Goal: Transaction & Acquisition: Purchase product/service

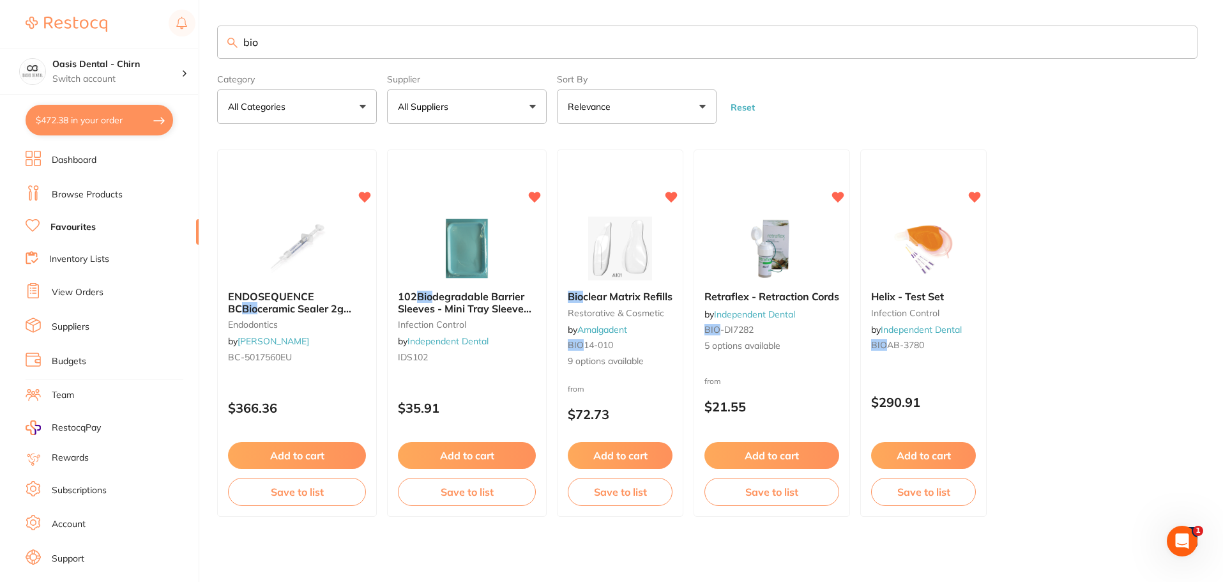
click at [97, 121] on button "$472.38 in your order" at bounding box center [100, 120] width 148 height 31
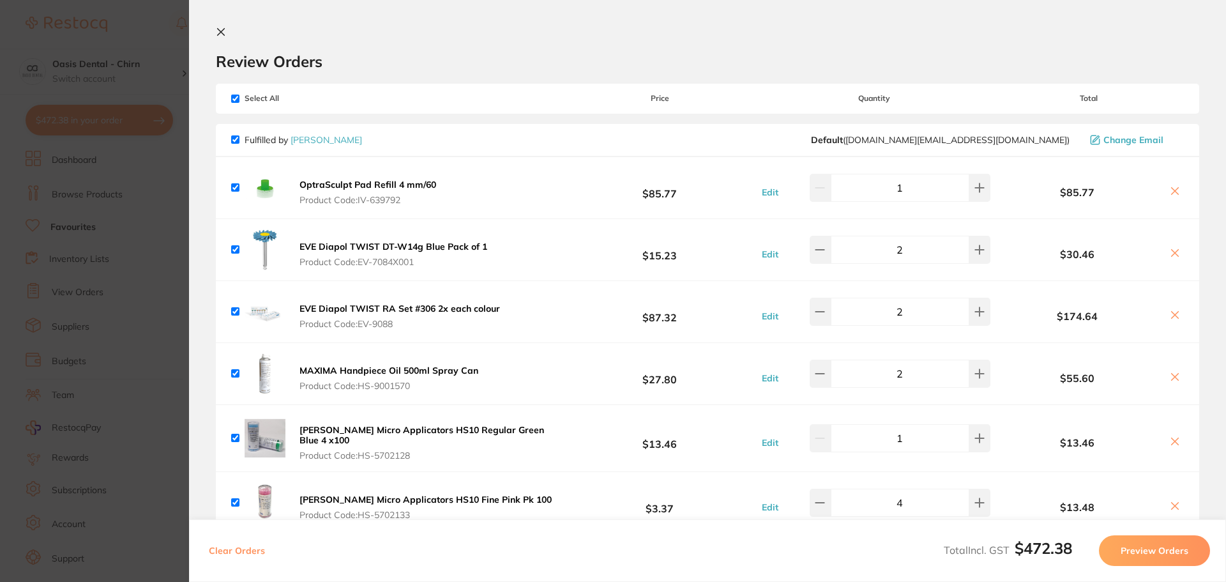
click at [227, 38] on button at bounding box center [223, 33] width 15 height 12
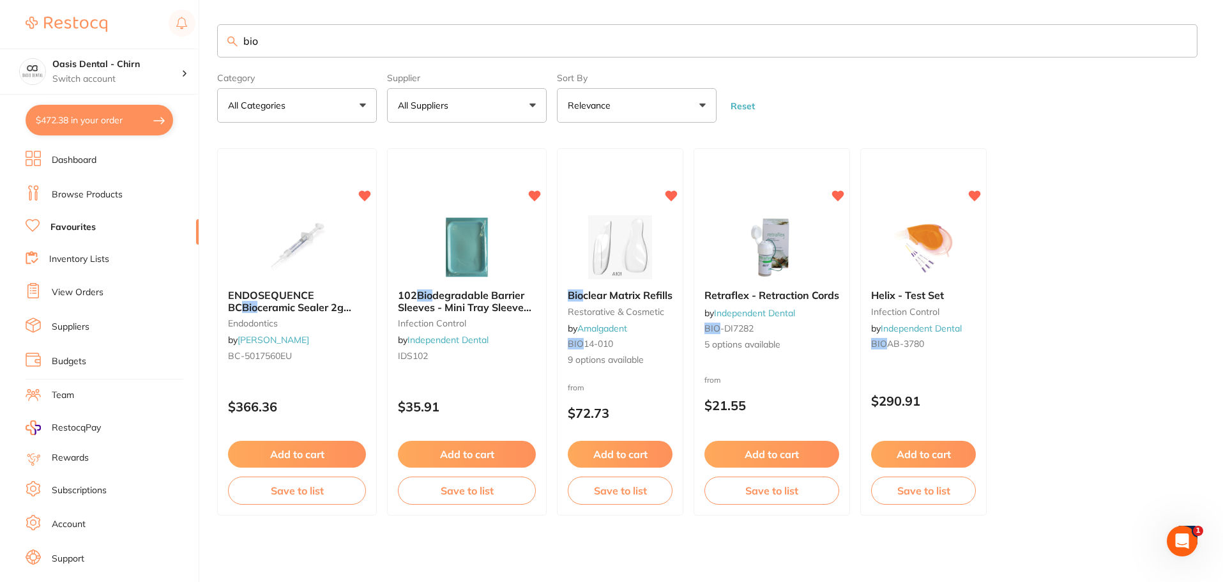
click at [100, 187] on li "Browse Products" at bounding box center [112, 194] width 173 height 19
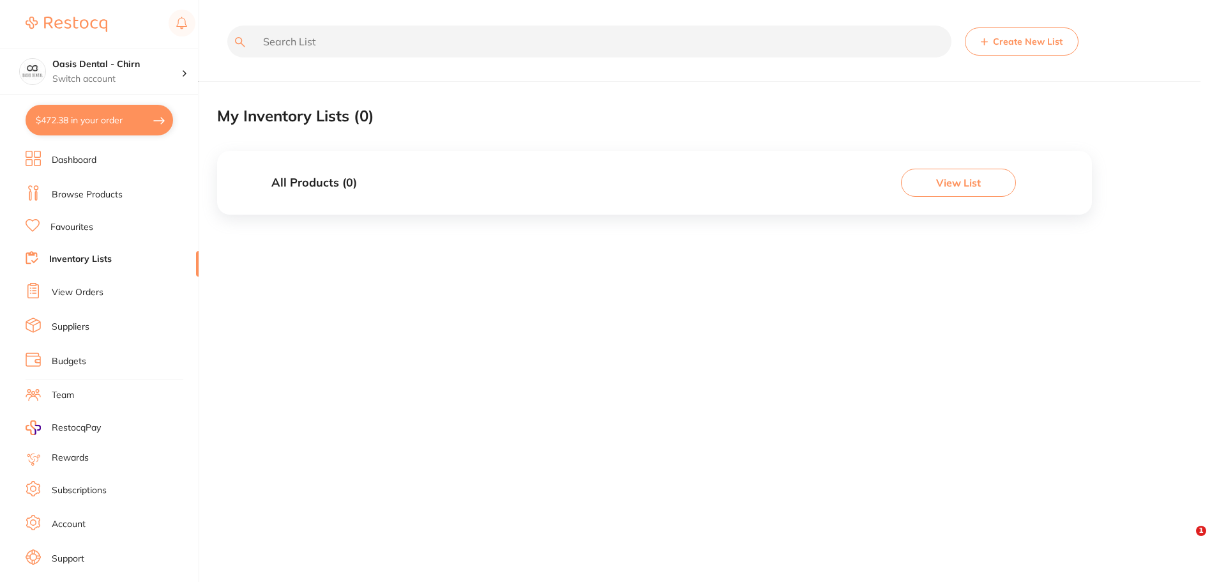
click at [100, 290] on link "View Orders" at bounding box center [78, 292] width 52 height 13
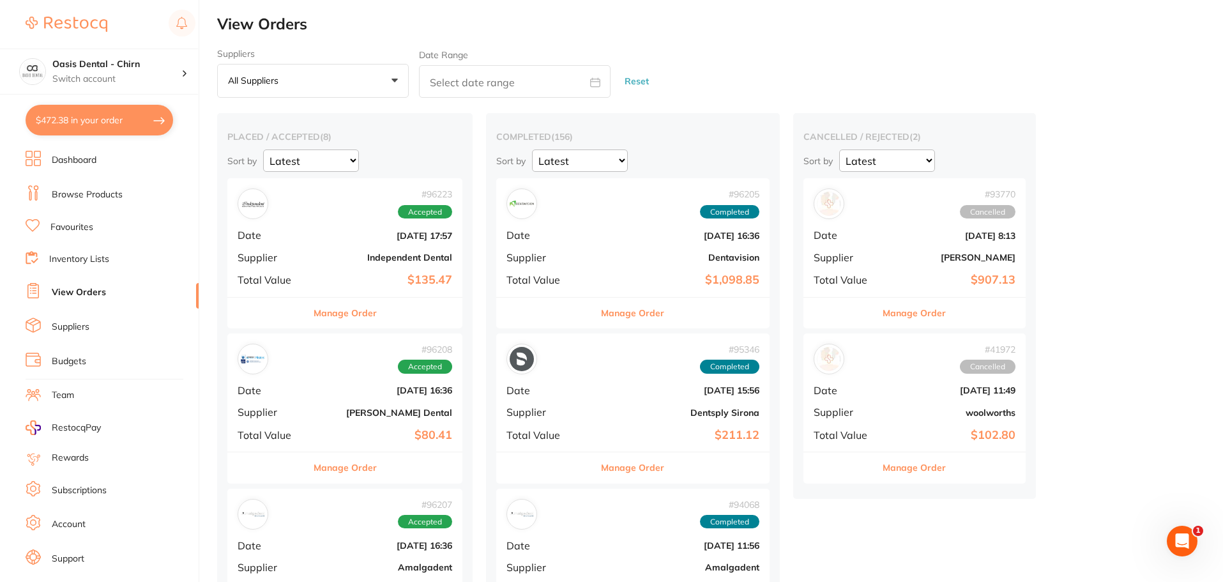
click at [367, 256] on b "Independent Dental" at bounding box center [384, 257] width 136 height 10
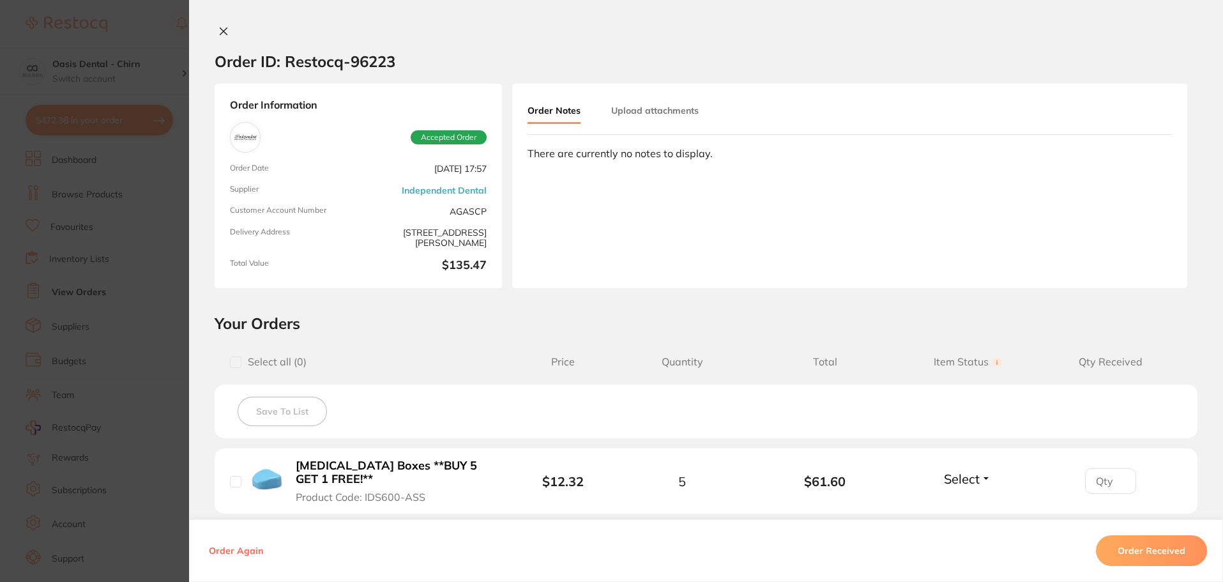
click at [215, 40] on div "Order ID: Restocq- 96223" at bounding box center [305, 61] width 181 height 45
click at [220, 29] on icon at bounding box center [223, 31] width 7 height 7
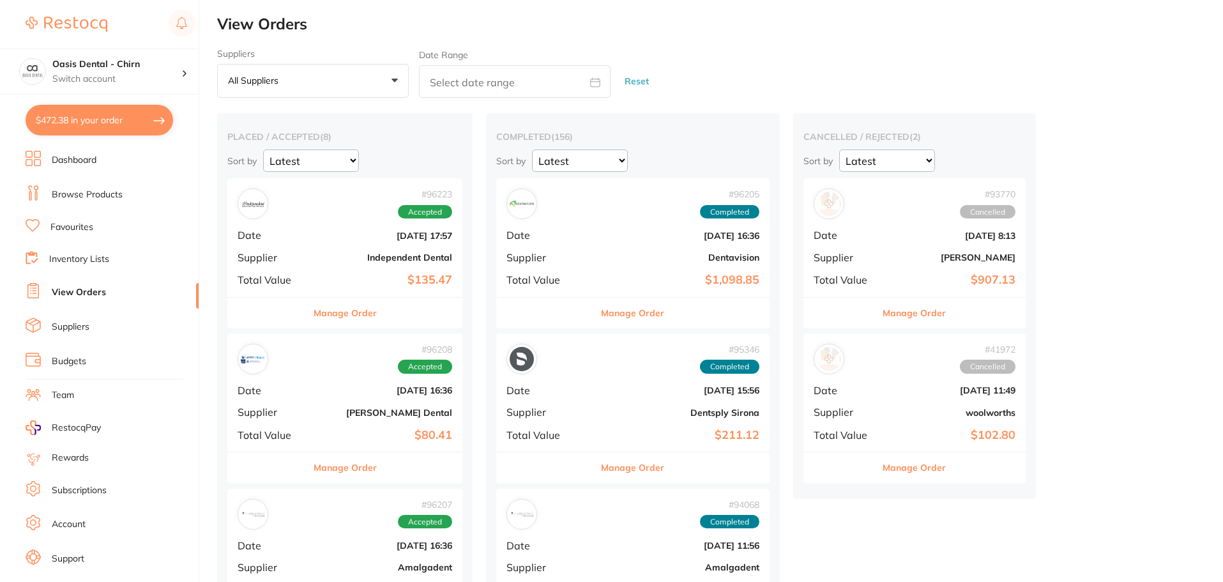
click at [355, 369] on div "# 96208 Accepted" at bounding box center [345, 359] width 215 height 31
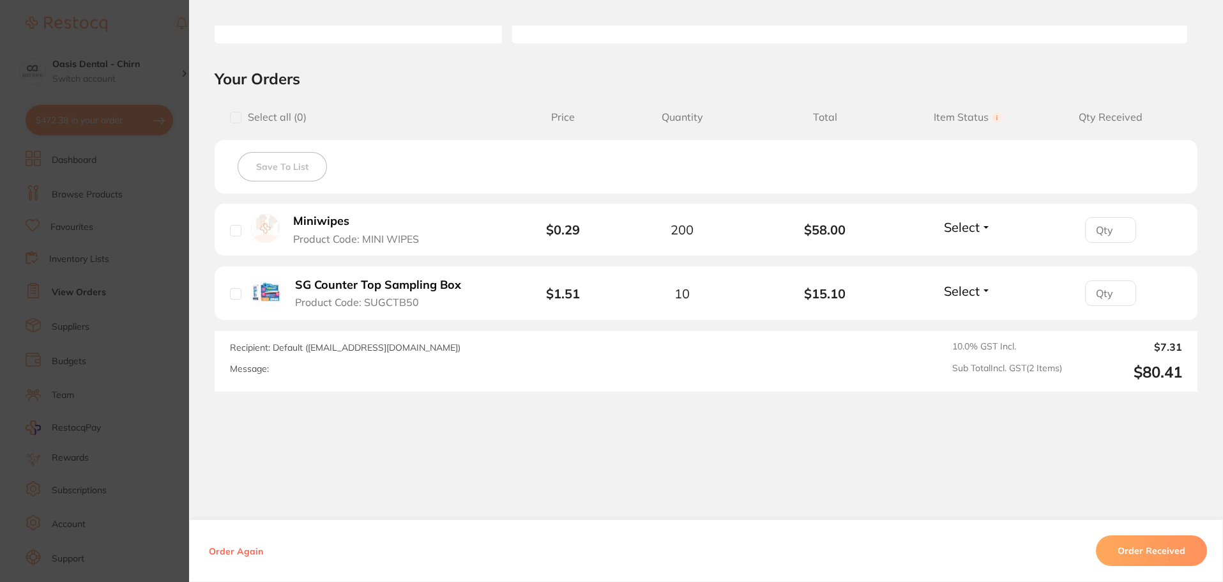
click at [956, 229] on span "Select" at bounding box center [962, 227] width 36 height 16
click at [952, 252] on span "Received" at bounding box center [968, 255] width 33 height 10
click at [961, 284] on span "Select" at bounding box center [962, 291] width 36 height 16
drag, startPoint x: 963, startPoint y: 307, endPoint x: 964, endPoint y: 315, distance: 7.7
click at [963, 308] on ul "Received Back Order" at bounding box center [968, 328] width 49 height 49
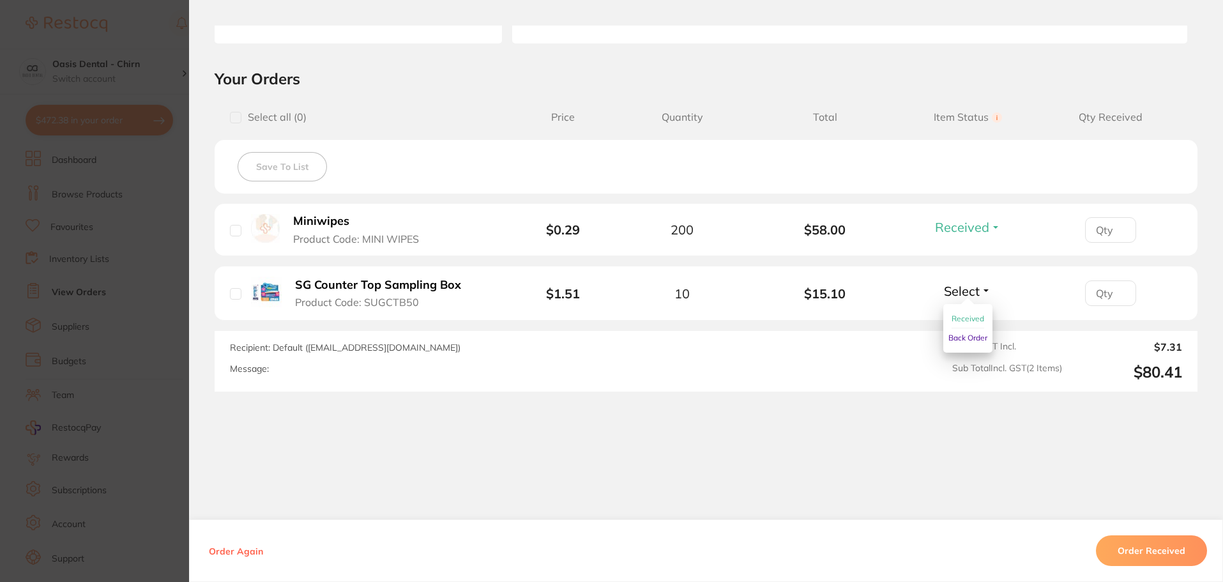
click at [964, 315] on span "Received" at bounding box center [968, 319] width 33 height 10
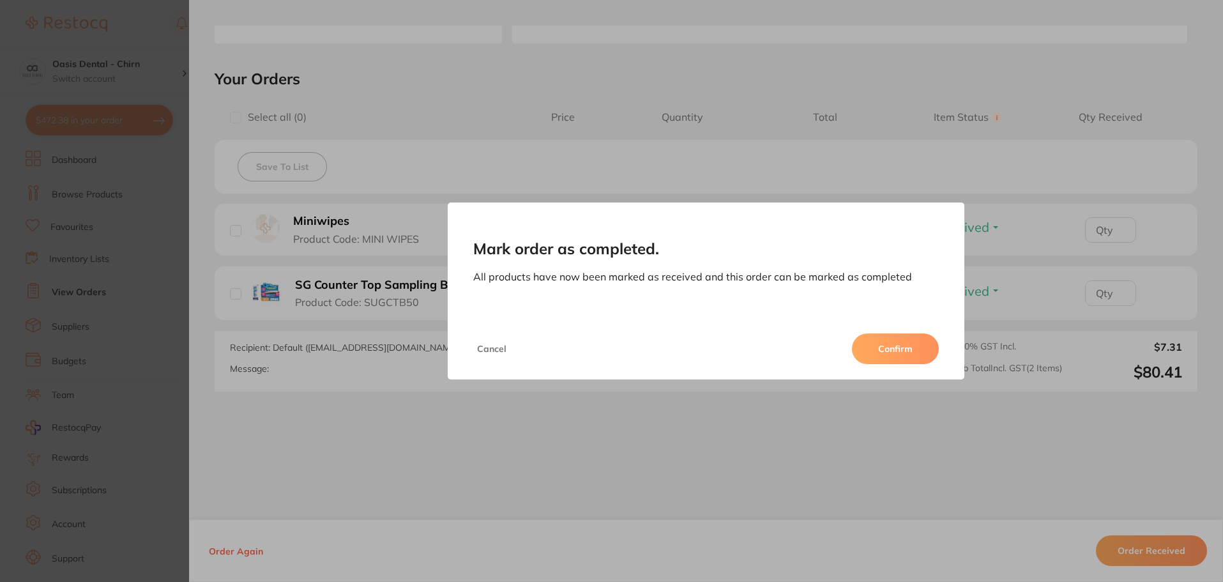
click at [879, 349] on button "Confirm" at bounding box center [895, 348] width 87 height 31
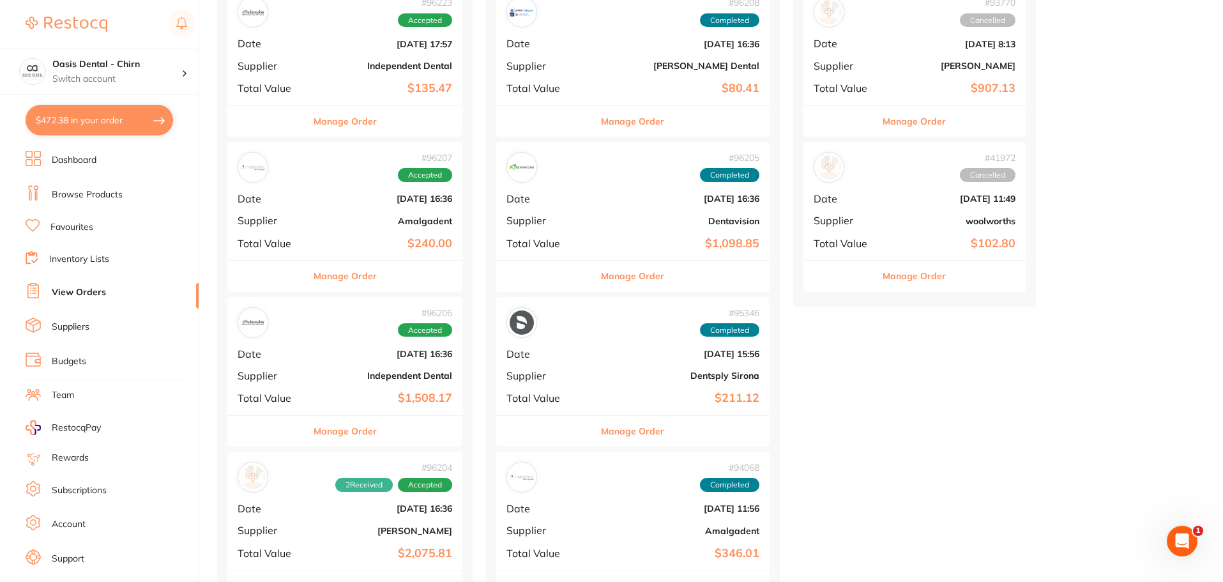
click at [401, 229] on div "# 96207 Accepted Date [DATE] 16:36 Supplier Amalgadent Total Value $240.00" at bounding box center [344, 201] width 235 height 118
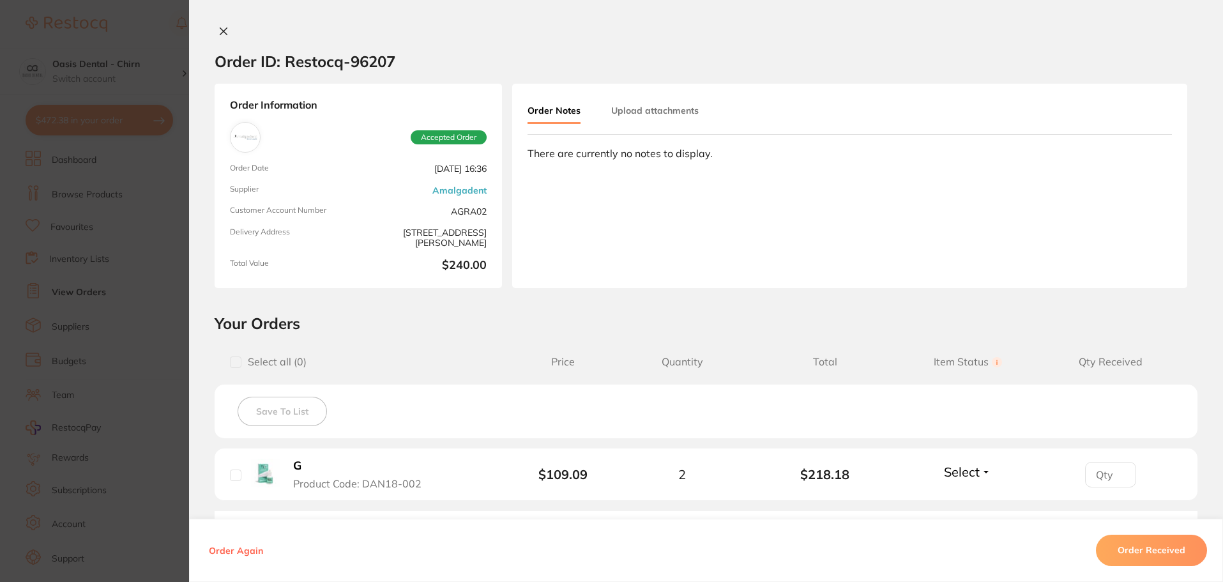
click at [224, 31] on icon at bounding box center [223, 31] width 10 height 10
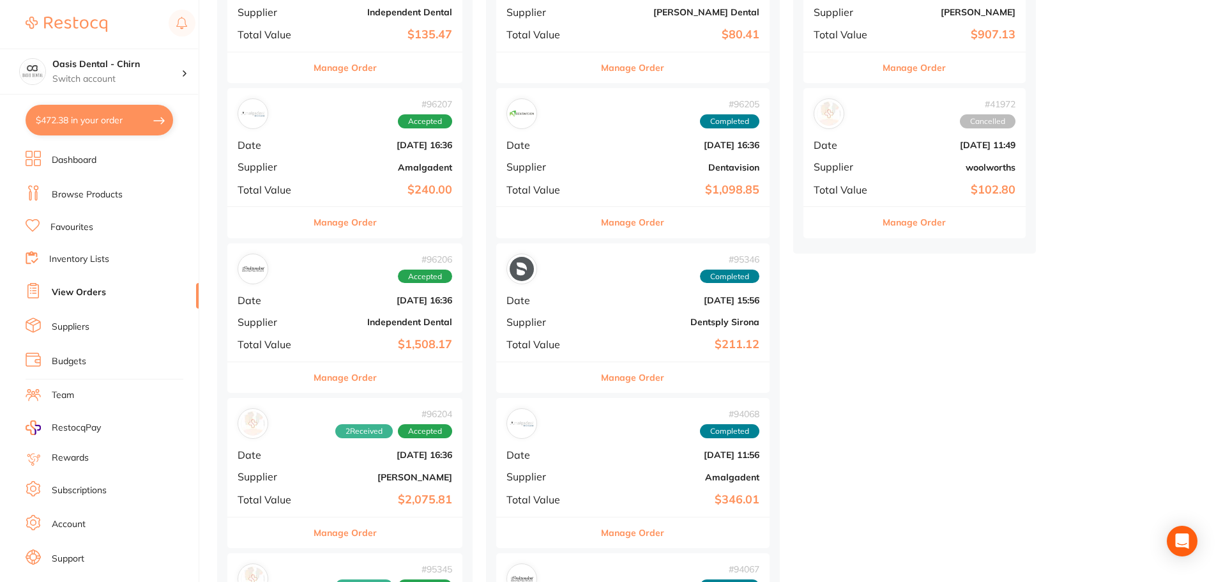
scroll to position [383, 0]
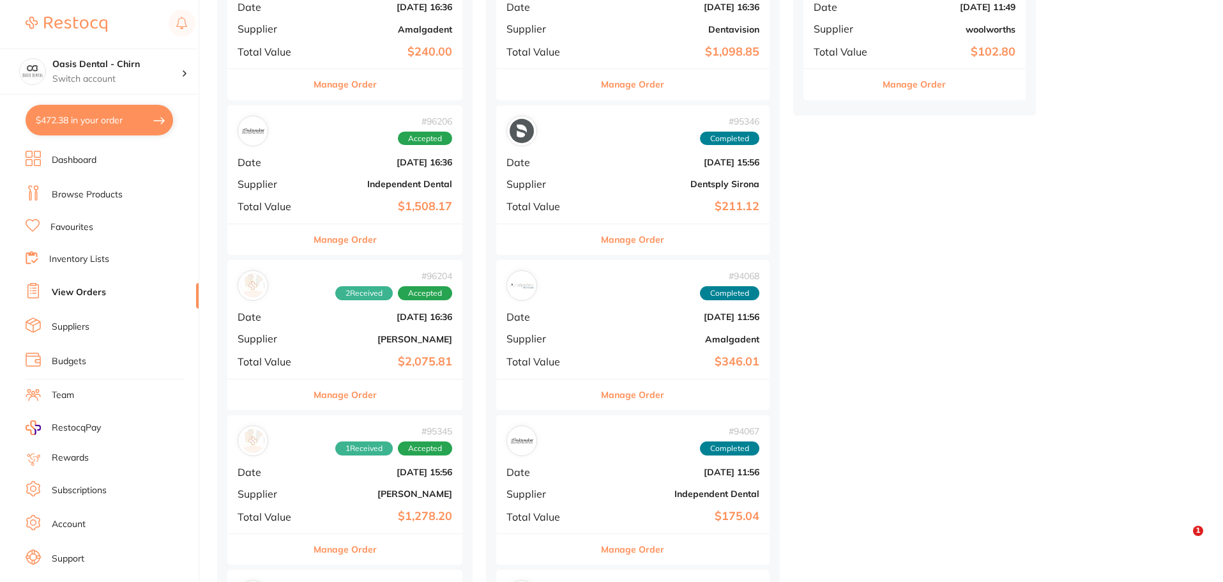
click at [414, 189] on b "Independent Dental" at bounding box center [384, 184] width 136 height 10
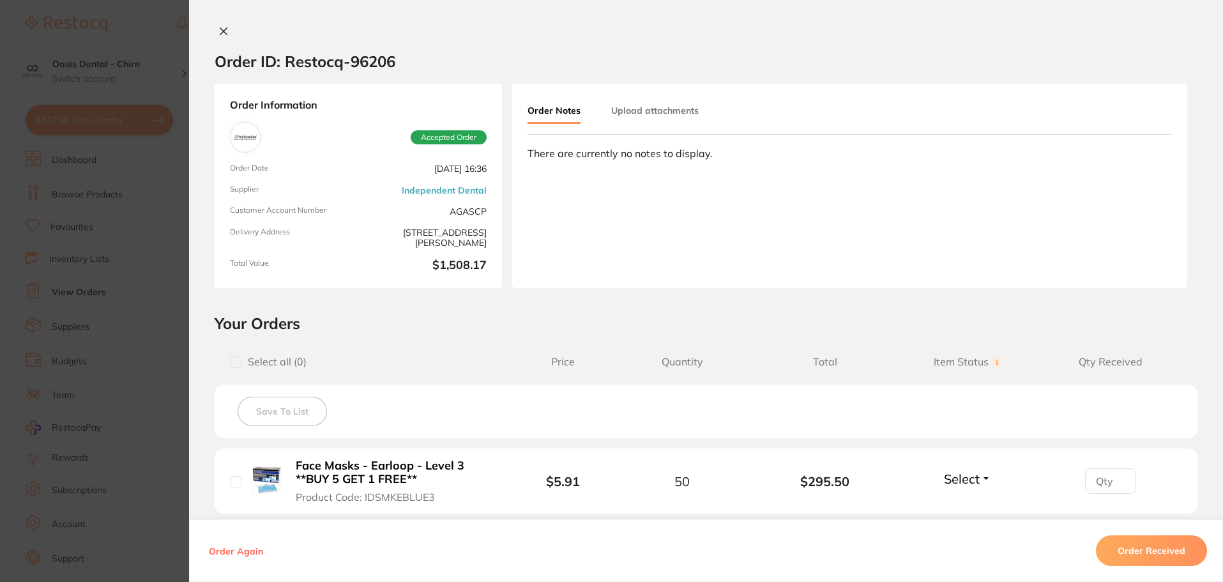
drag, startPoint x: 215, startPoint y: 29, endPoint x: 231, endPoint y: 54, distance: 30.1
click at [218, 29] on icon at bounding box center [223, 31] width 10 height 10
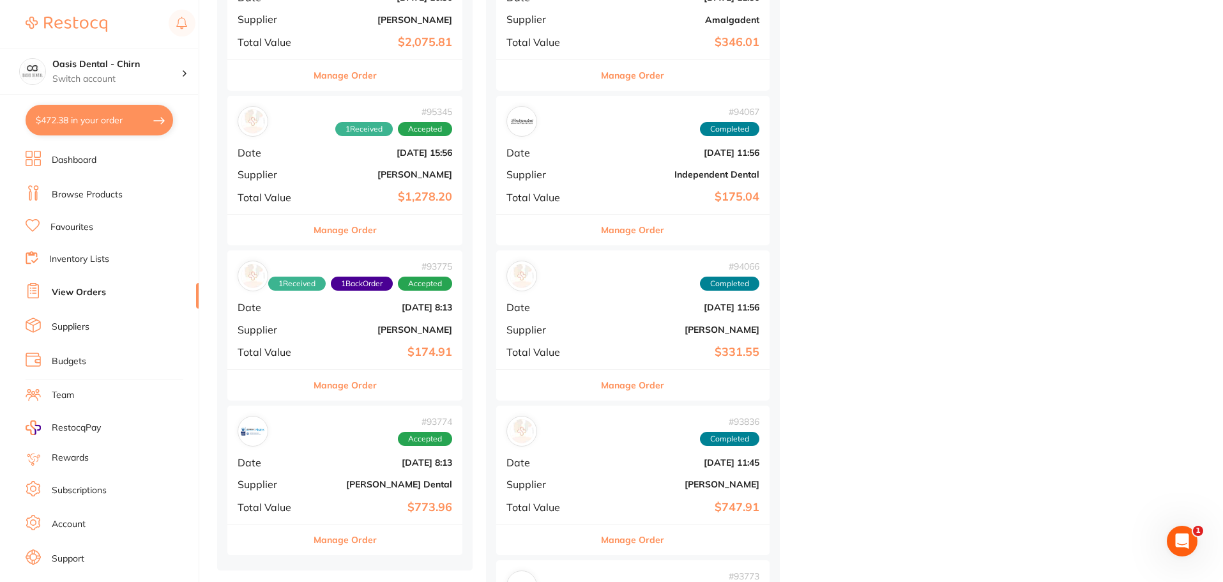
click at [424, 346] on b "$174.91" at bounding box center [384, 352] width 136 height 13
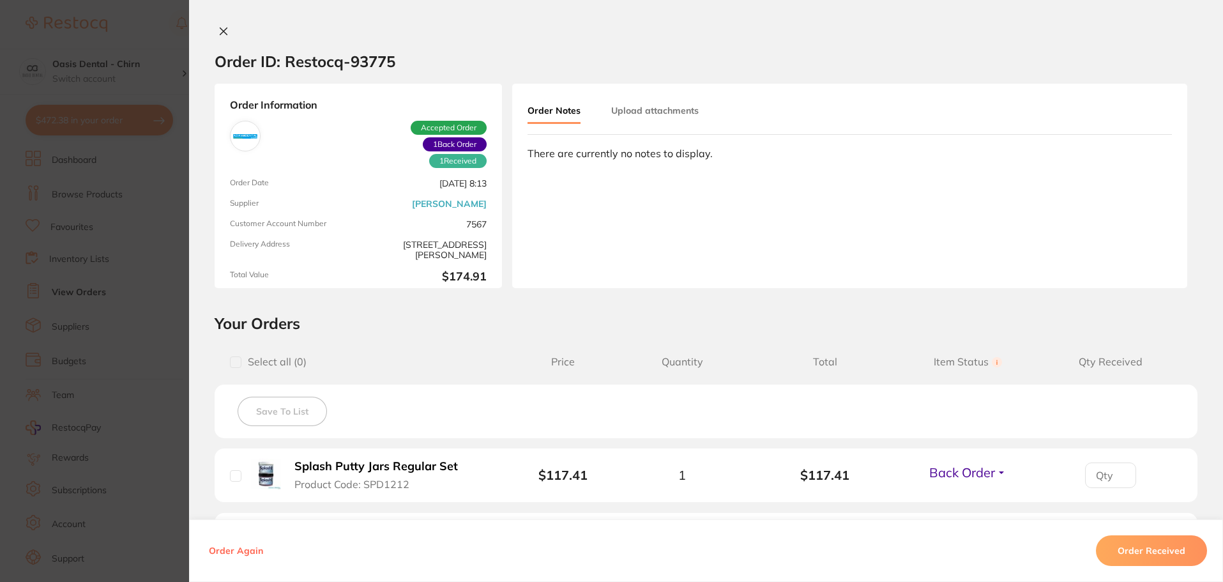
click at [222, 25] on div "Order ID: Restocq- 93775 Order Information 1 Received 1 Back Order Accepted Ord…" at bounding box center [706, 291] width 1034 height 582
click at [223, 31] on icon at bounding box center [223, 31] width 10 height 10
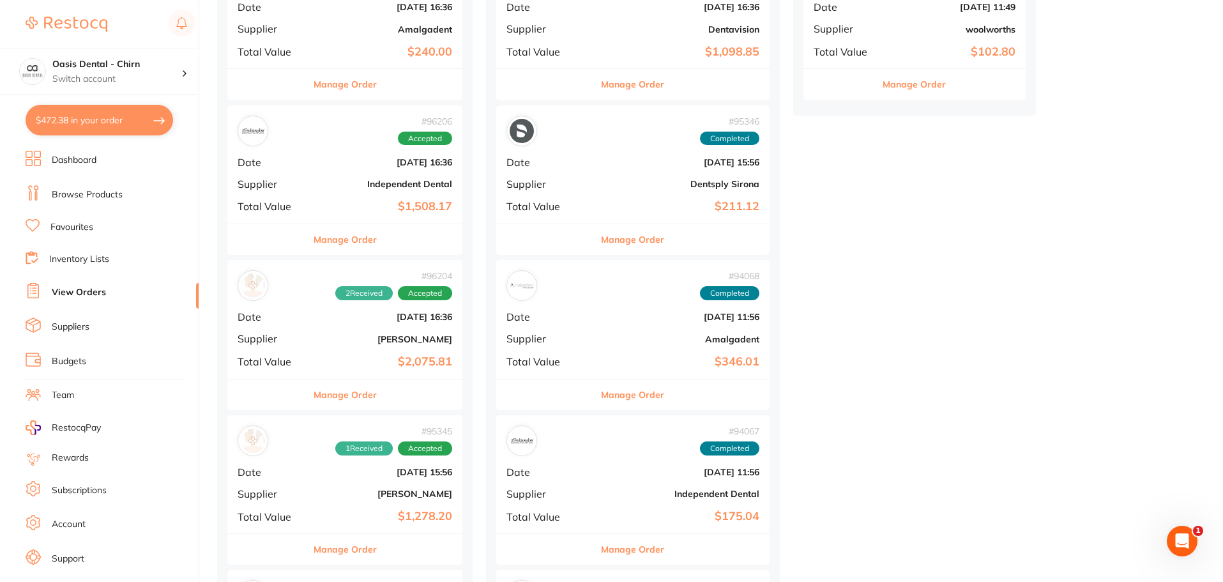
click at [123, 194] on li "Browse Products" at bounding box center [112, 194] width 173 height 19
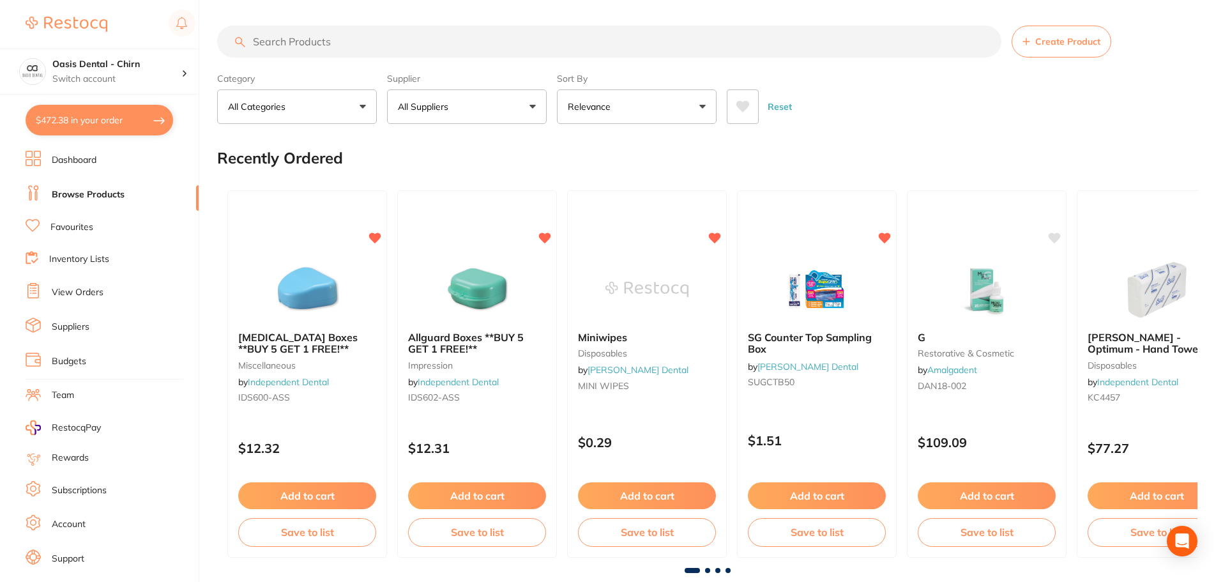
click at [348, 46] on input "search" at bounding box center [609, 42] width 784 height 32
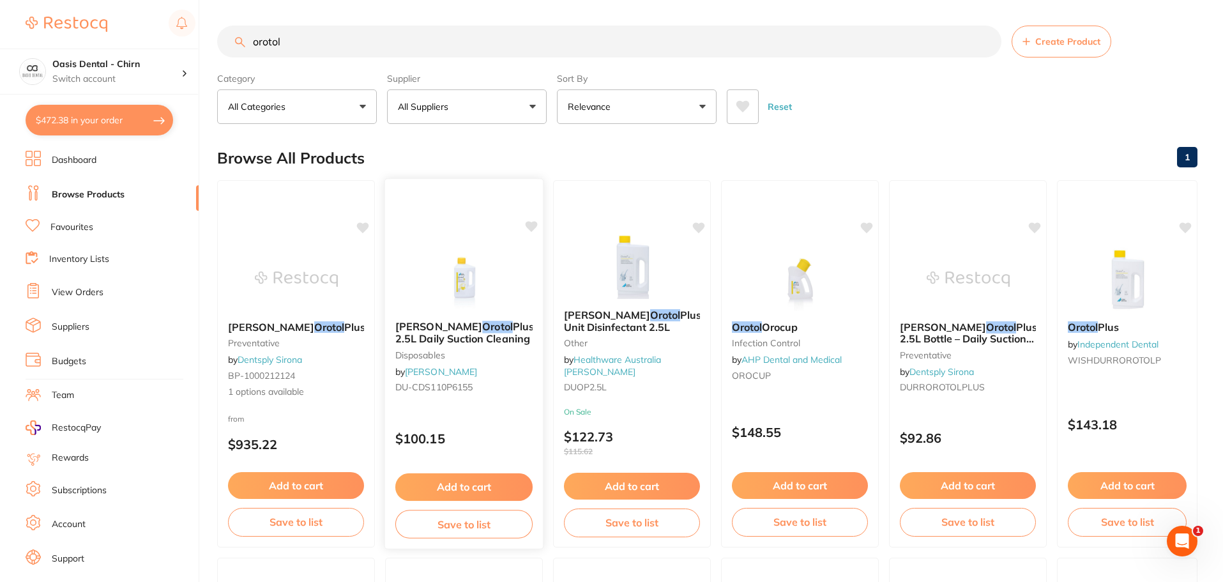
type input "orotol"
click at [510, 286] on div at bounding box center [464, 278] width 158 height 65
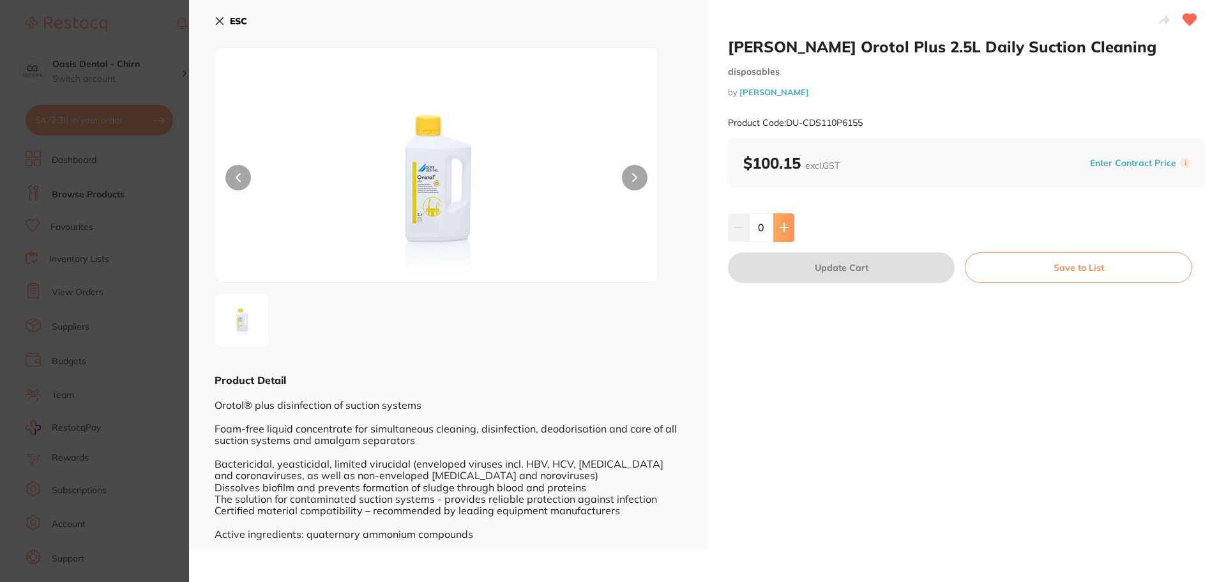
click at [792, 224] on button at bounding box center [784, 227] width 21 height 28
type input "2"
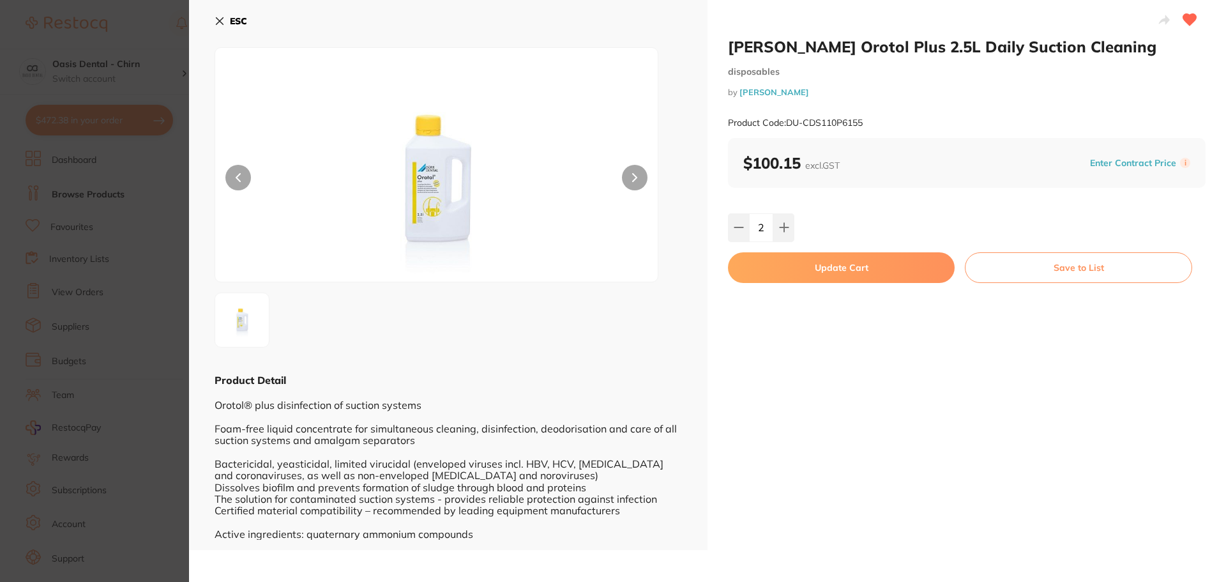
click at [818, 285] on div "[PERSON_NAME] Orotol Plus 2.5L Daily Suction Cleaning disposables by [PERSON_NA…" at bounding box center [967, 275] width 519 height 550
click at [820, 275] on button "Update Cart" at bounding box center [841, 267] width 227 height 31
checkbox input "false"
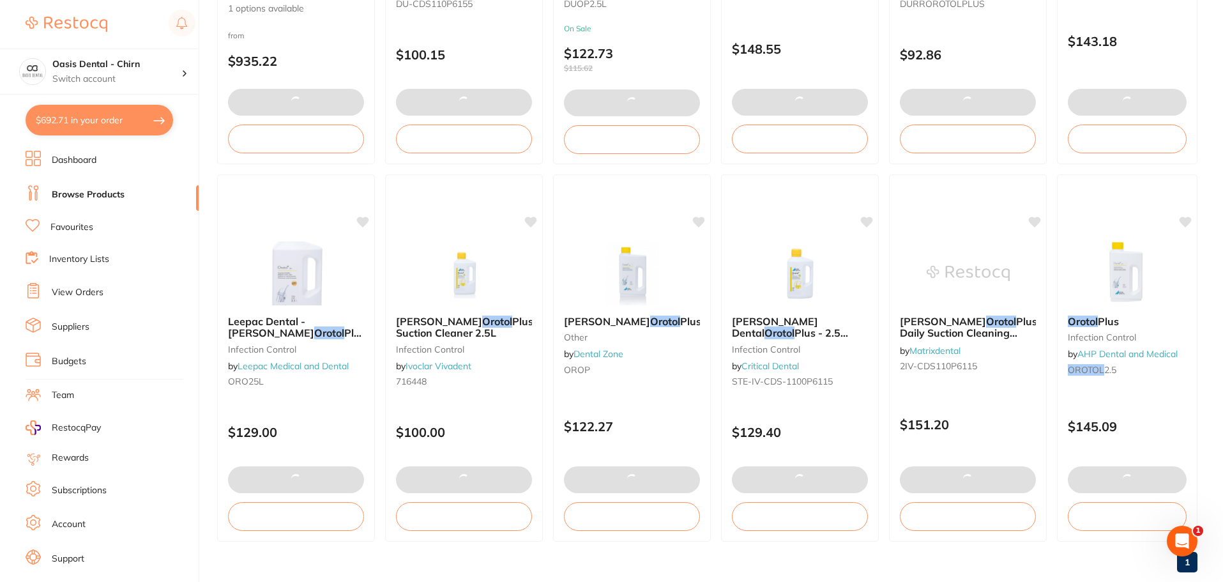
click at [78, 119] on button "$692.71 in your order" at bounding box center [100, 120] width 148 height 31
checkbox input "true"
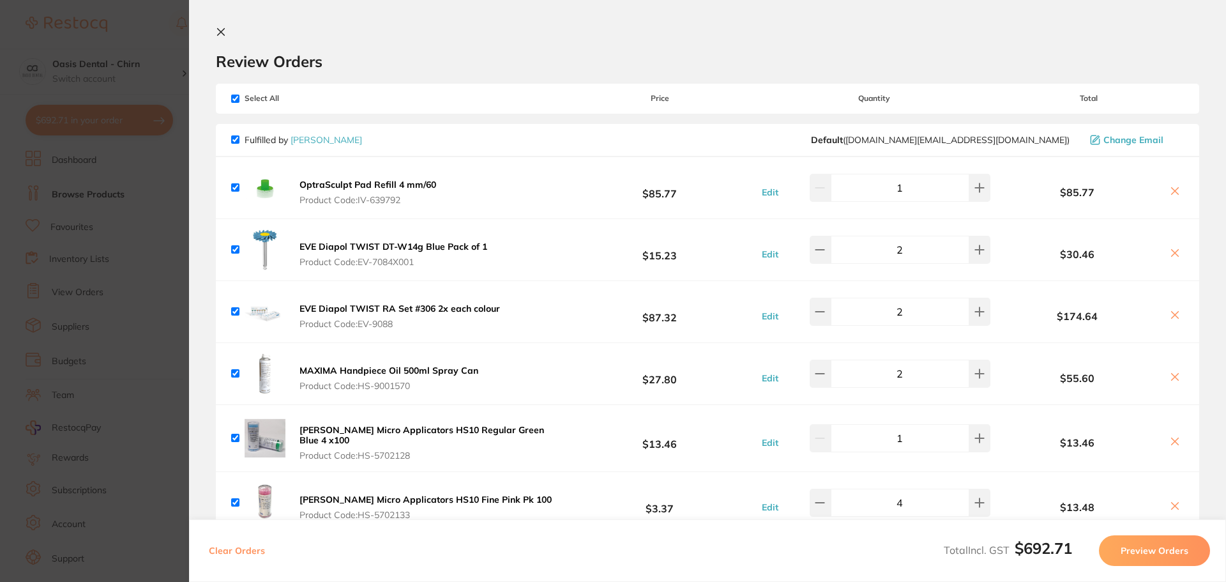
checkbox input "true"
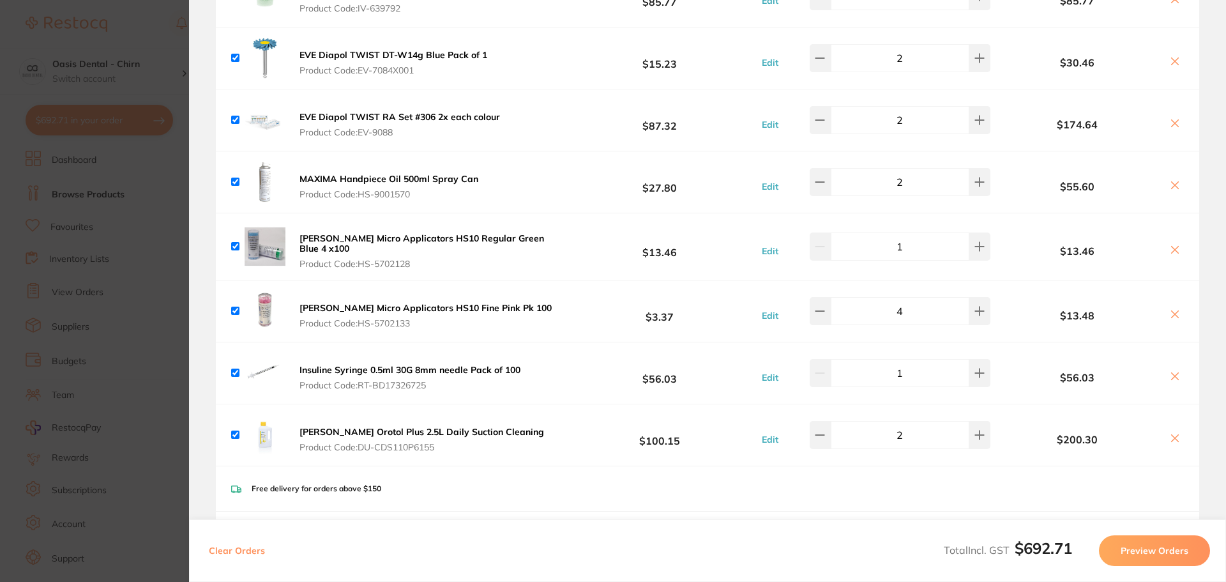
click at [1148, 559] on button "Preview Orders" at bounding box center [1154, 550] width 111 height 31
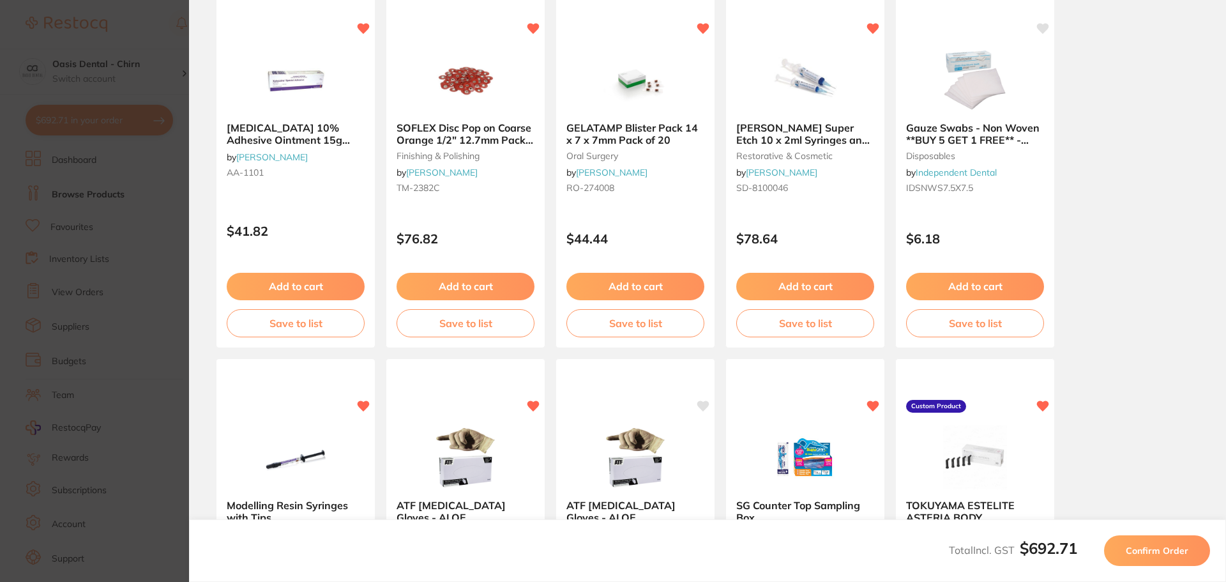
click at [1177, 554] on span "Confirm Order" at bounding box center [1157, 550] width 63 height 11
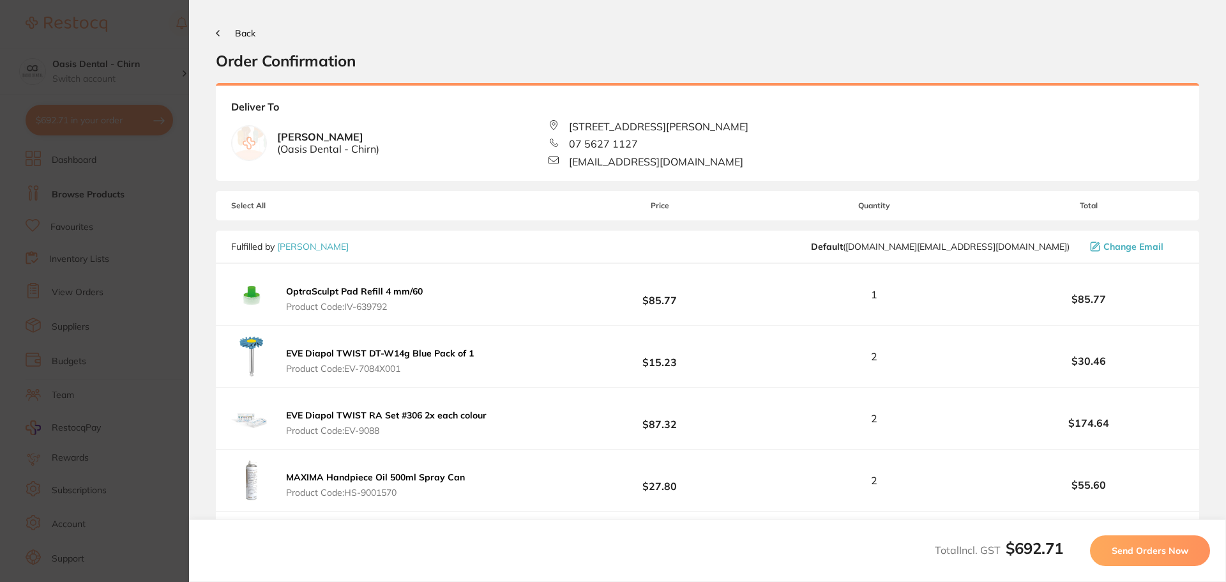
click at [1177, 554] on span "Send Orders Now" at bounding box center [1150, 550] width 77 height 11
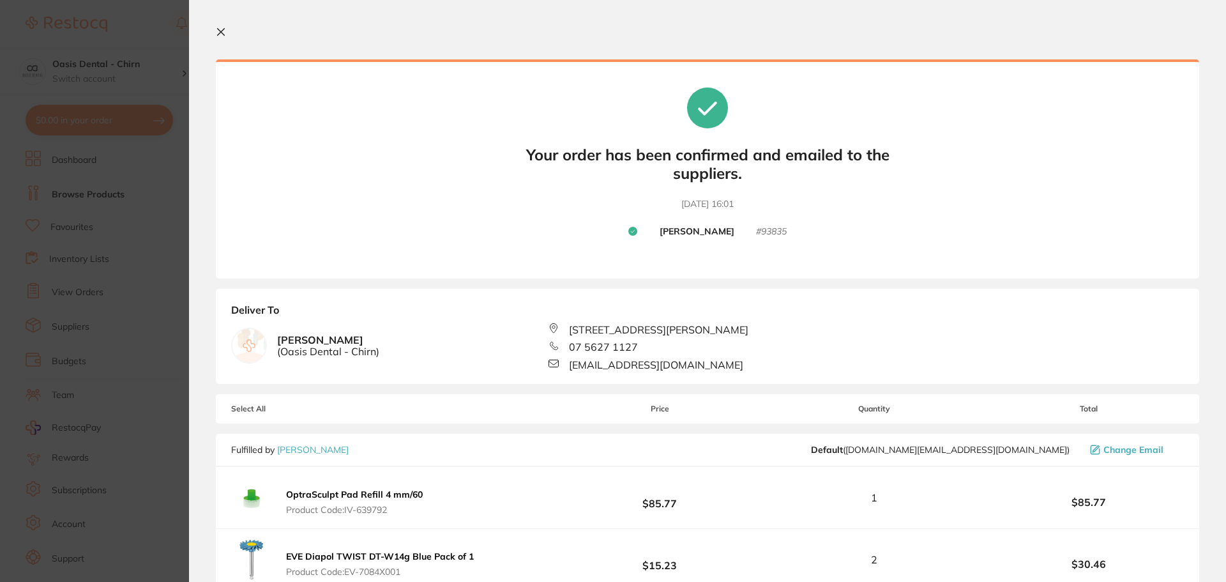
click at [225, 30] on icon at bounding box center [221, 32] width 10 height 10
